Goal: Use online tool/utility: Utilize a website feature to perform a specific function

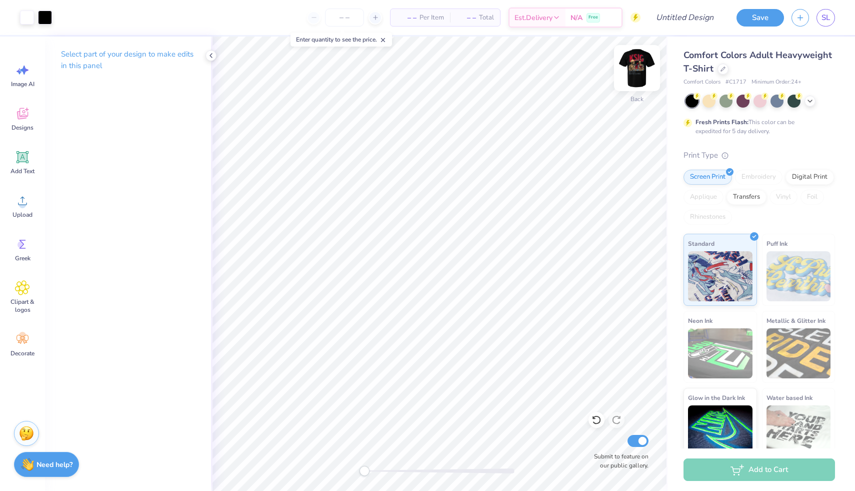
click at [627, 66] on img at bounding box center [637, 68] width 40 height 40
click at [630, 60] on img at bounding box center [637, 68] width 40 height 40
click at [639, 71] on img at bounding box center [637, 68] width 40 height 40
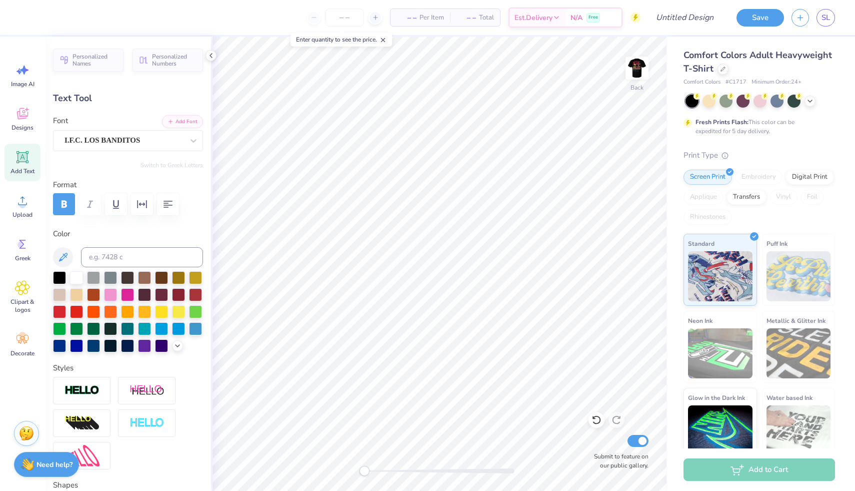
type textarea "."
click at [23, 114] on icon at bounding box center [22, 113] width 15 height 15
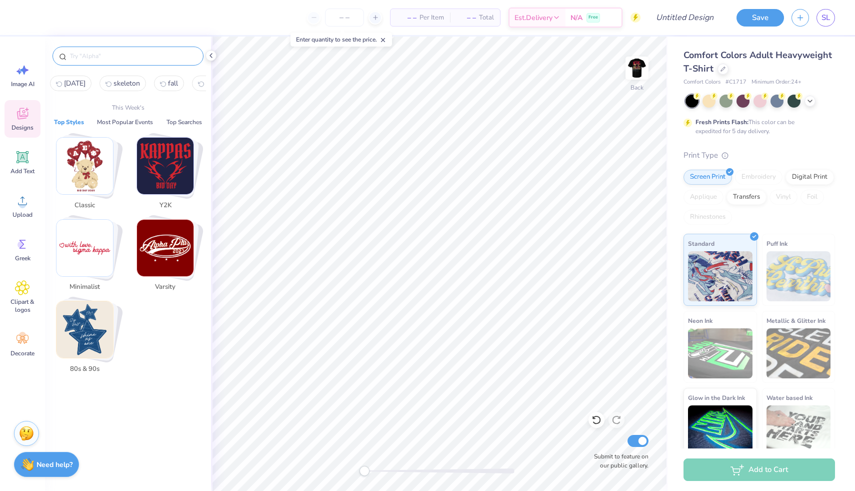
click at [103, 55] on input "text" at bounding box center [133, 56] width 128 height 10
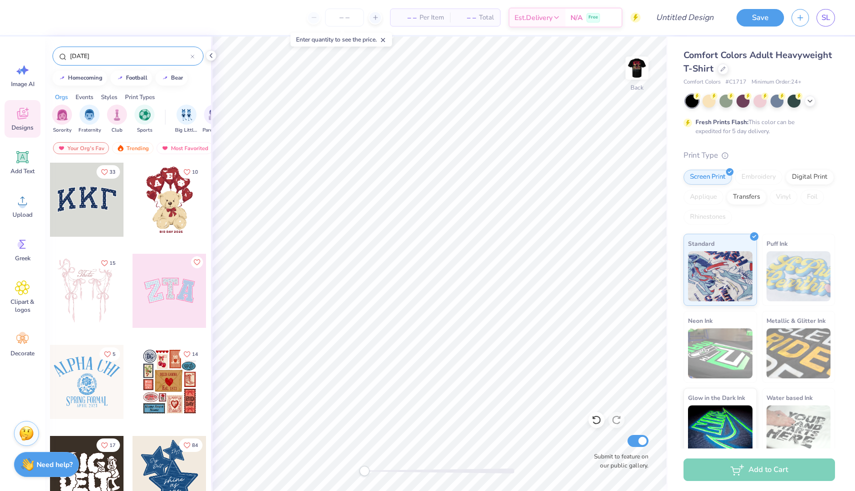
type input "[DATE]"
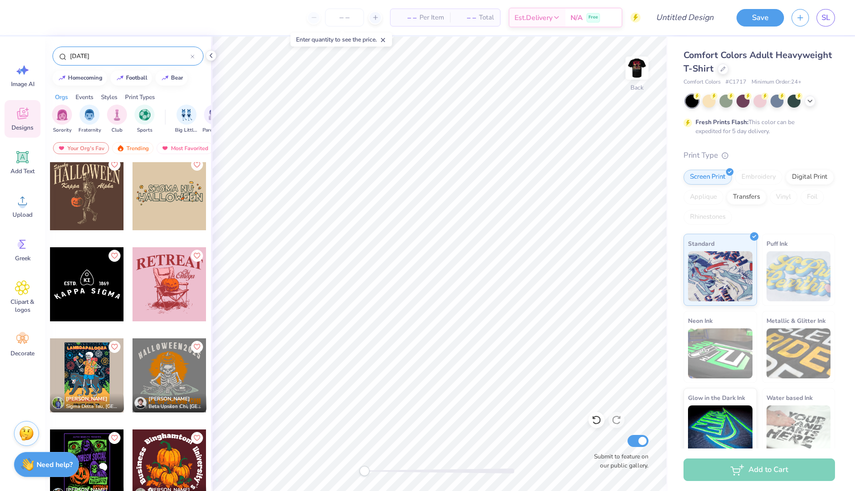
scroll to position [462, 0]
click at [77, 199] on div at bounding box center [87, 193] width 74 height 74
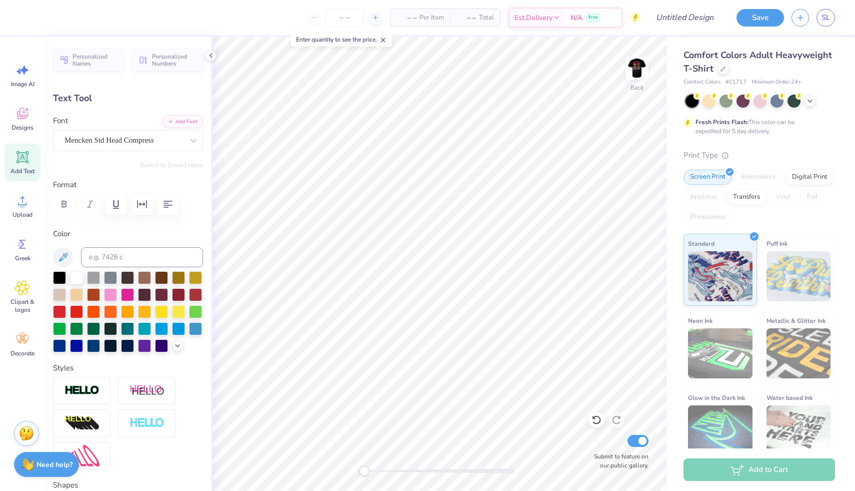
scroll to position [8, 1]
type input "2.65"
type input "1.33"
type input "7.42"
type input "-15.1"
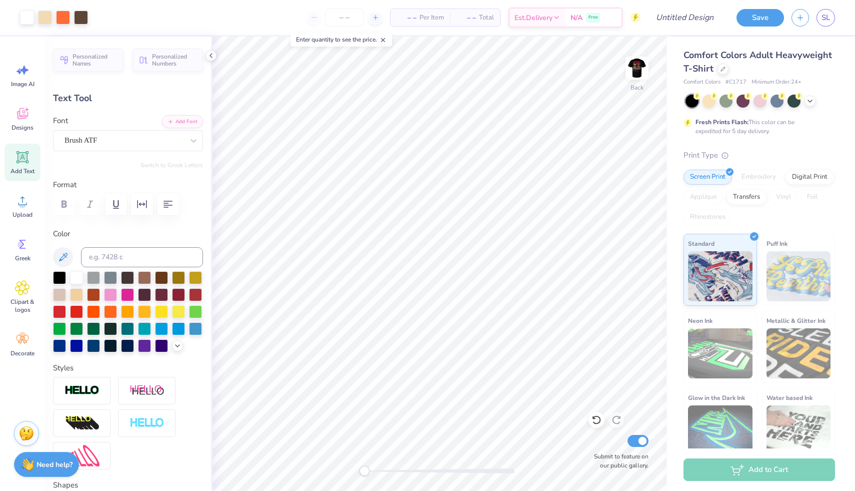
type input "0.0"
type input "3.33"
type input "1.21"
type input "11.21"
type textarea "Est."
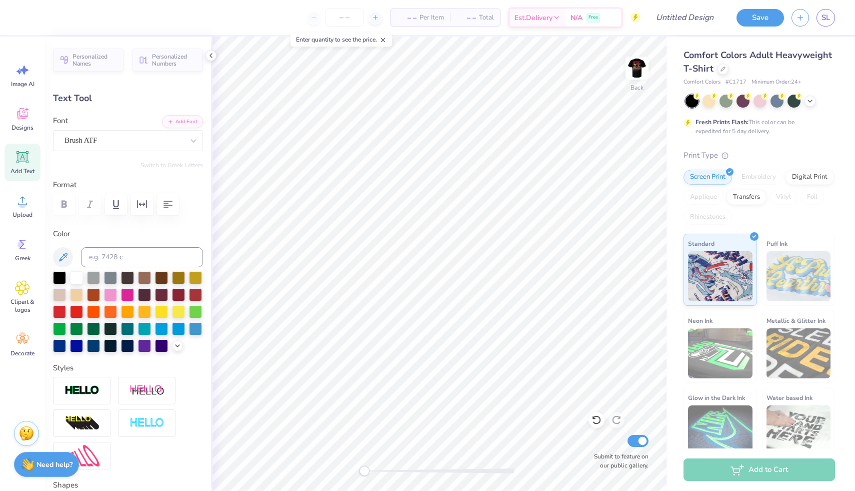
type input "3.08"
type input "1.20"
type textarea "1869"
type input "8.73"
type input "1.45"
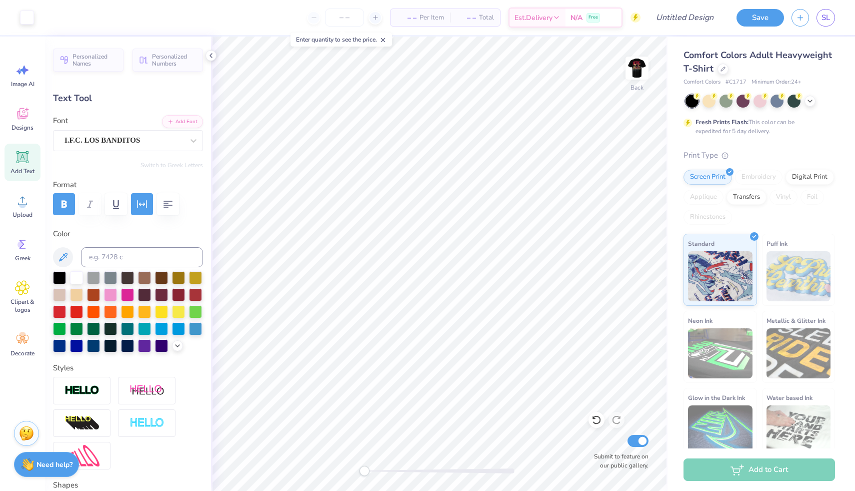
type input "3.00"
click at [66, 254] on icon at bounding box center [63, 257] width 12 height 12
click at [66, 253] on icon at bounding box center [63, 257] width 9 height 9
type input "1.86"
type input "1.06"
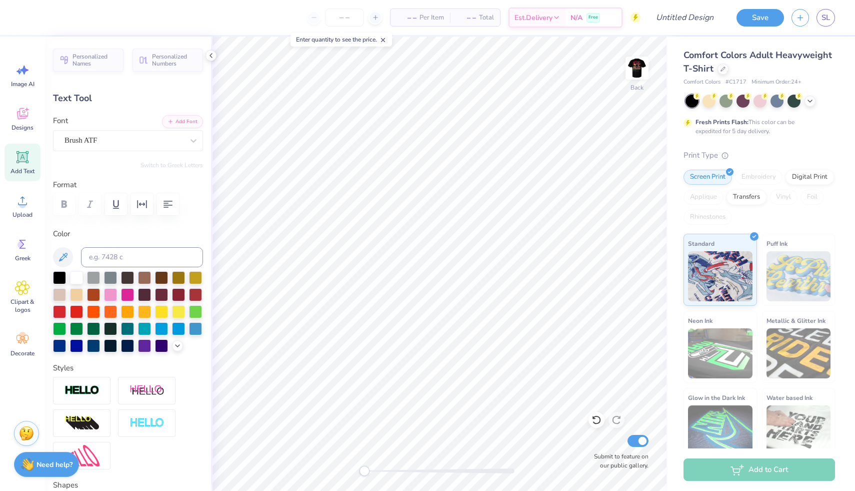
type input "11.28"
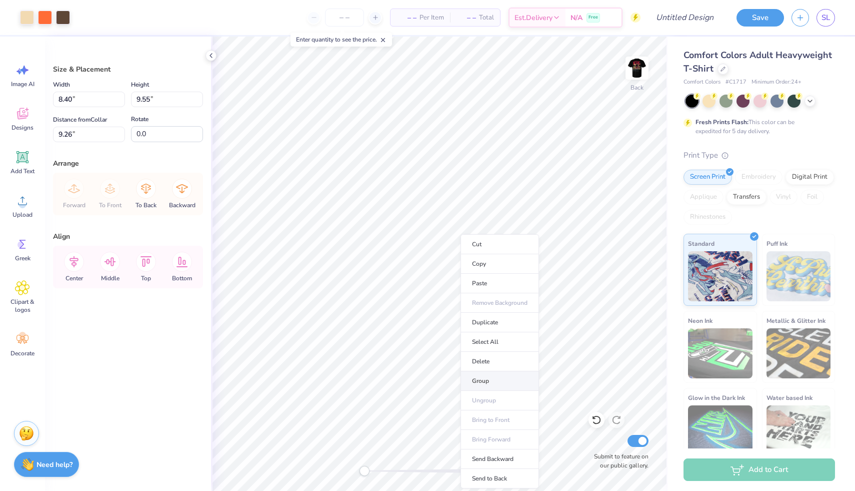
click at [486, 383] on li "Group" at bounding box center [500, 381] width 79 height 20
click at [476, 351] on li "Group" at bounding box center [493, 351] width 79 height 20
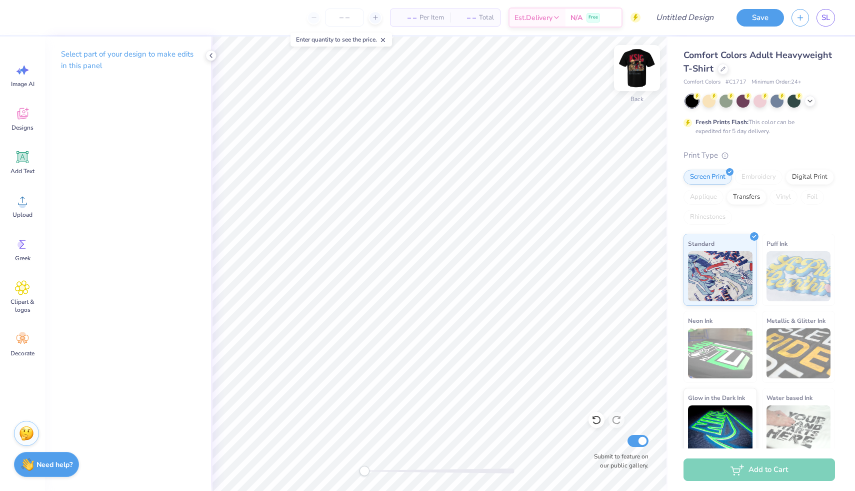
click at [638, 66] on img at bounding box center [637, 68] width 40 height 40
